Goal: Transaction & Acquisition: Subscribe to service/newsletter

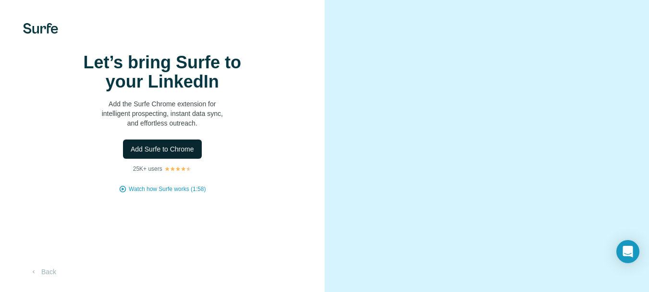
click at [177, 154] on span "Add Surfe to Chrome" at bounding box center [162, 149] width 63 height 10
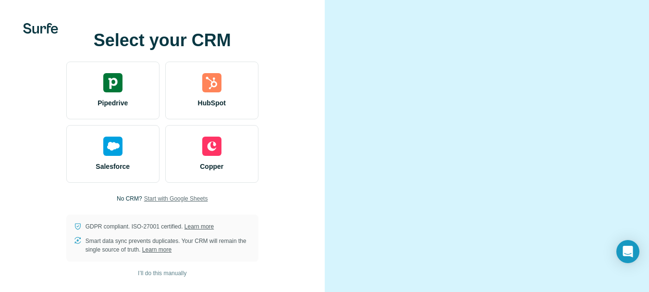
click at [184, 203] on span "Start with Google Sheets" at bounding box center [176, 198] width 64 height 9
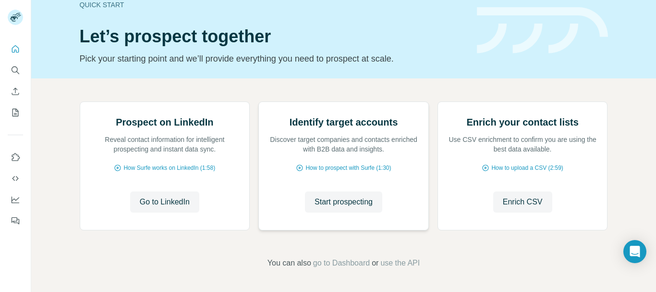
scroll to position [96, 0]
click at [15, 52] on icon "Quick start" at bounding box center [16, 49] width 10 height 10
click at [12, 67] on icon "Search" at bounding box center [15, 69] width 6 height 6
